Goal: Find specific page/section: Find specific page/section

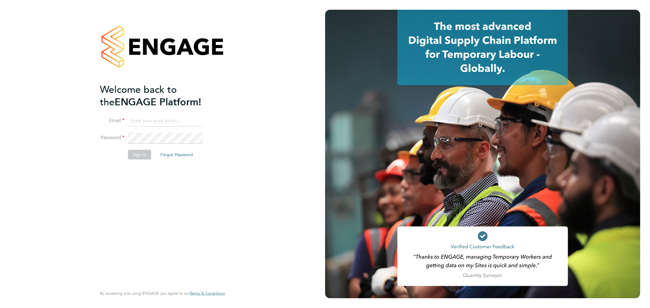
click at [169, 122] on input at bounding box center [165, 121] width 75 height 11
type input "[PERSON_NAME][EMAIL_ADDRESS][DOMAIN_NAME]"
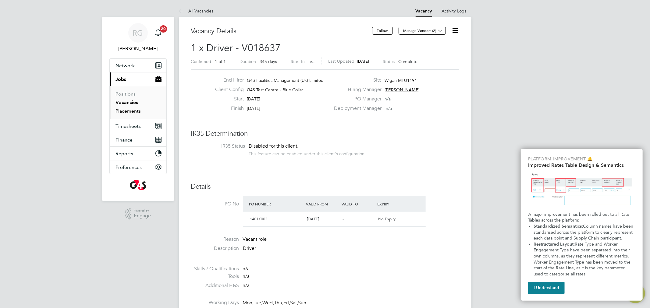
click at [125, 112] on link "Placements" at bounding box center [128, 111] width 25 height 6
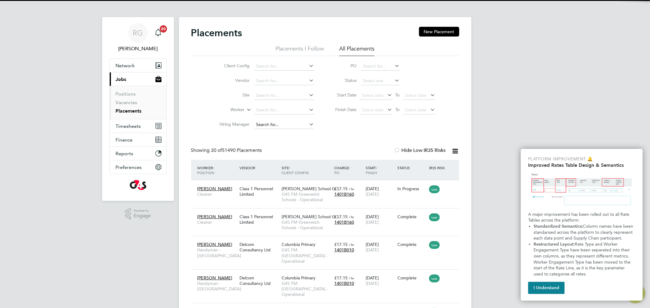
scroll to position [23, 53]
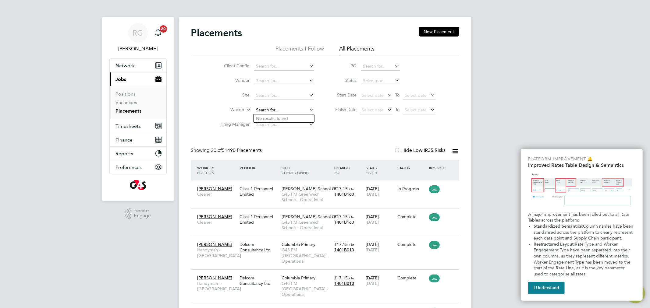
click at [267, 107] on input at bounding box center [284, 110] width 60 height 9
type input "g"
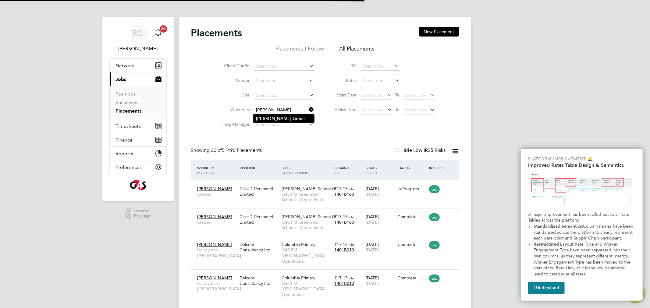
click at [280, 119] on li "Colin Gree n" at bounding box center [283, 119] width 61 height 8
type input "Colin Green"
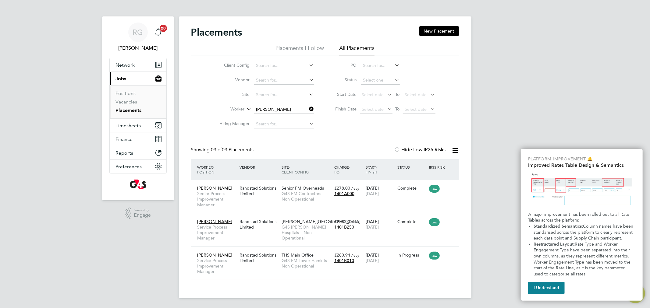
click at [125, 111] on link "Placements" at bounding box center [129, 110] width 26 height 6
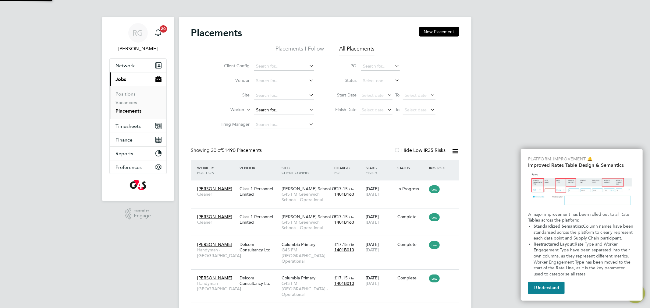
click at [267, 108] on input at bounding box center [284, 110] width 60 height 9
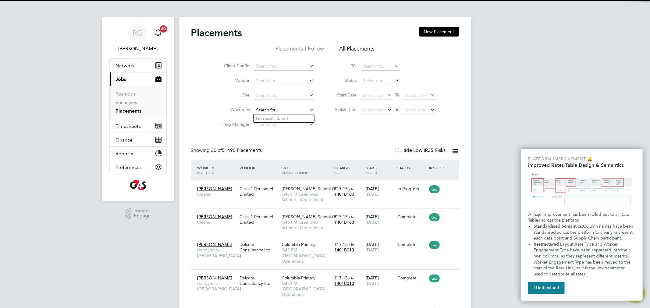
scroll to position [23, 53]
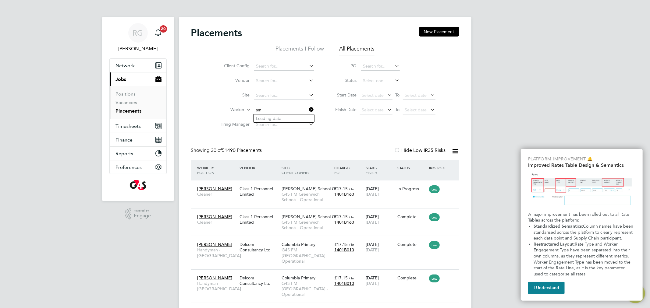
type input "s"
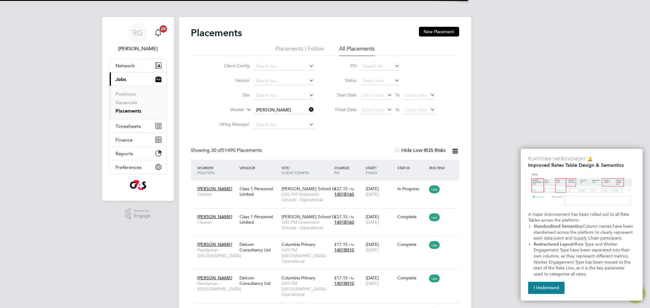
click at [281, 117] on li "Aubrey Smith" at bounding box center [290, 119] width 75 height 8
type input "Aubrey Smith"
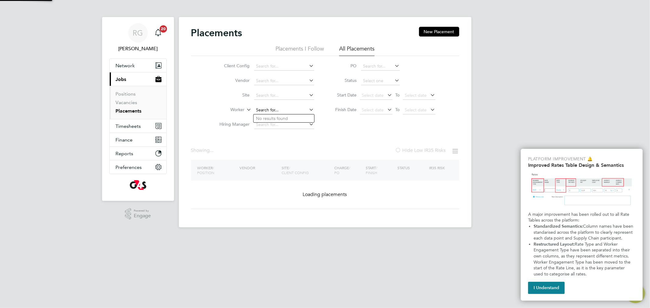
click at [287, 108] on input at bounding box center [284, 110] width 60 height 9
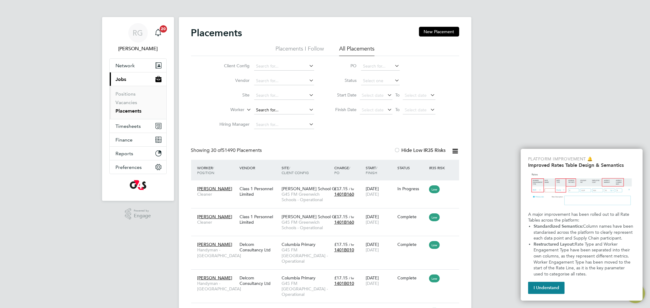
click at [269, 109] on input at bounding box center [284, 110] width 60 height 9
paste input "Khurram Mumtaz"
type input "Khurram Mumtaz"
click at [269, 117] on b "Khurram" at bounding box center [273, 118] width 35 height 5
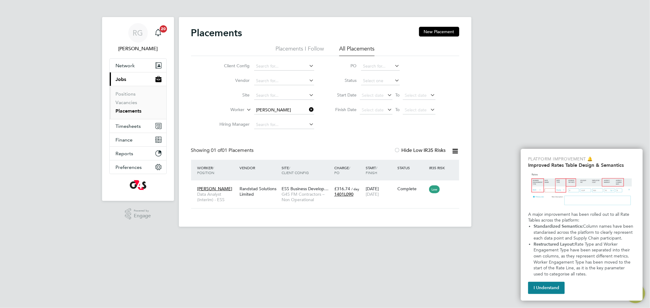
click at [308, 111] on icon at bounding box center [308, 109] width 0 height 9
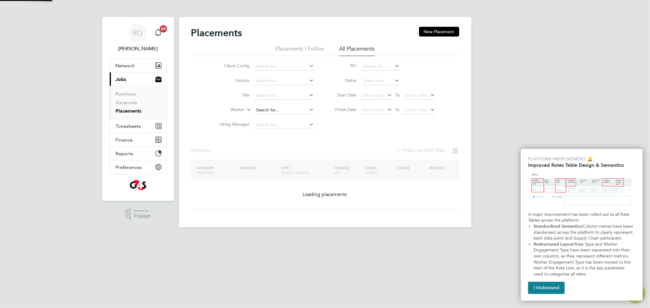
click at [283, 111] on input at bounding box center [284, 110] width 60 height 9
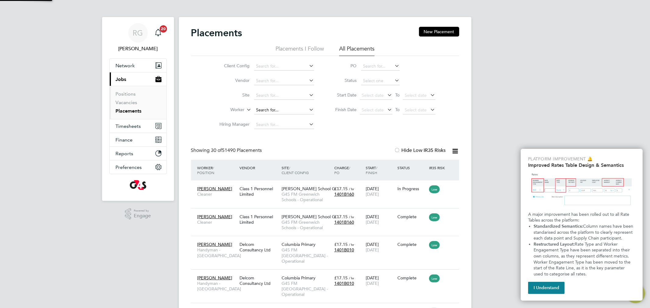
paste input "Lance Taylor"
type input "Lance Taylor"
click at [281, 119] on li "Lance Taylor" at bounding box center [291, 119] width 77 height 8
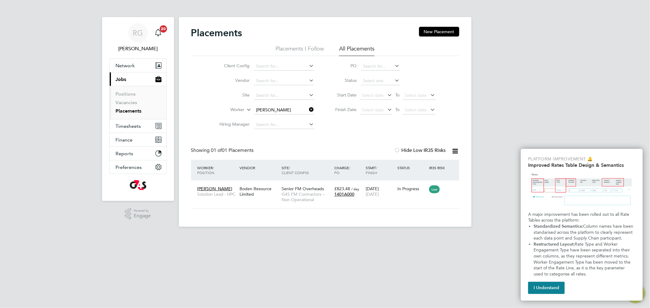
scroll to position [6, 29]
